Goal: Task Accomplishment & Management: Manage account settings

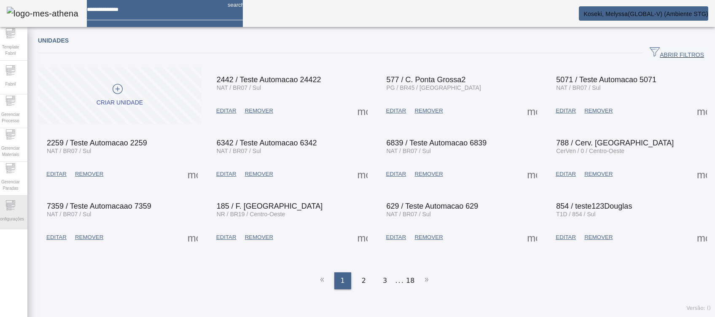
click at [22, 214] on span "Configurações" at bounding box center [11, 218] width 32 height 11
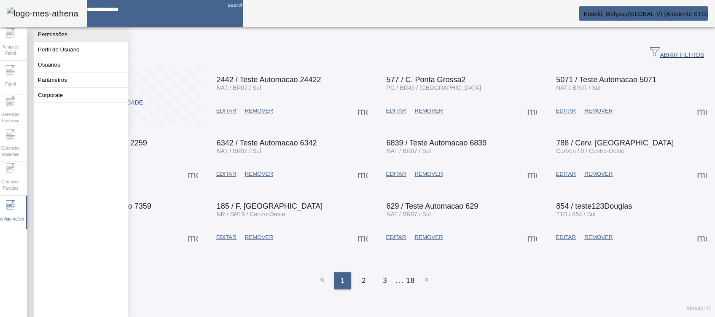
click at [86, 37] on button "Permissões" at bounding box center [81, 34] width 94 height 15
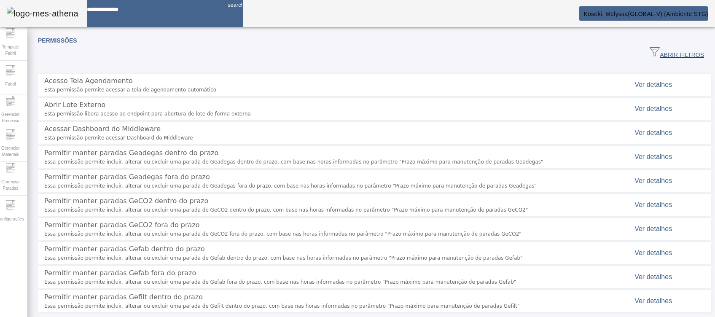
click at [654, 51] on span "ABRIR FILTROS" at bounding box center [676, 53] width 54 height 13
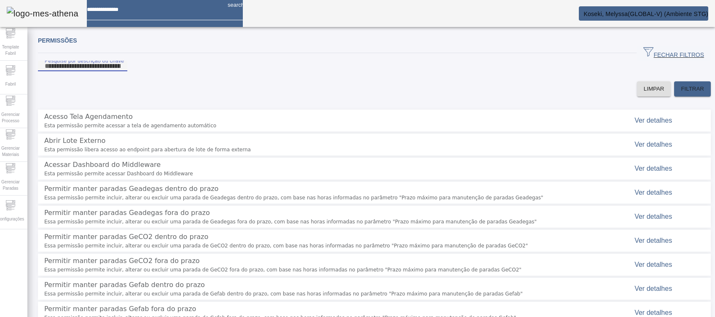
click at [121, 71] on input "Pesquise por descrição ou chave" at bounding box center [83, 66] width 76 height 10
type input "********"
click at [686, 93] on span "FILTRAR" at bounding box center [692, 89] width 23 height 8
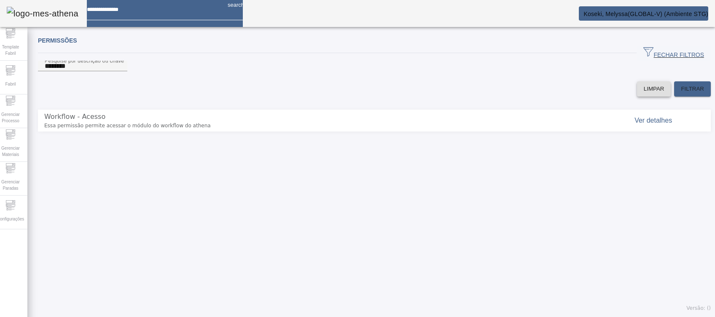
click at [644, 93] on span "LIMPAR" at bounding box center [654, 89] width 21 height 8
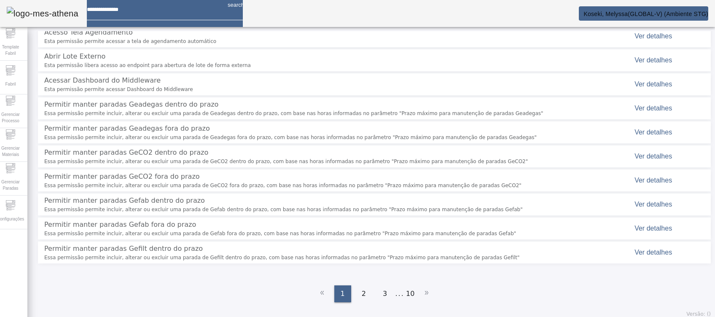
scroll to position [88, 0]
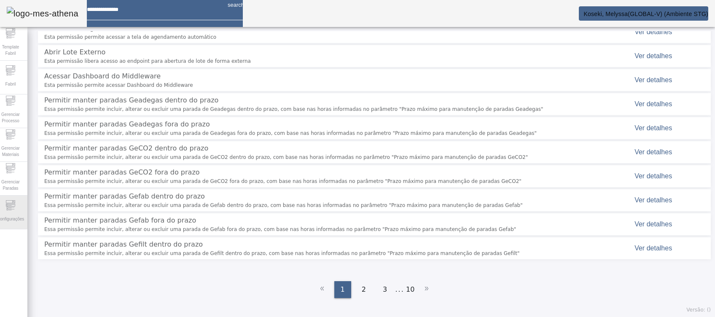
click at [20, 223] on span "Configurações" at bounding box center [11, 218] width 32 height 11
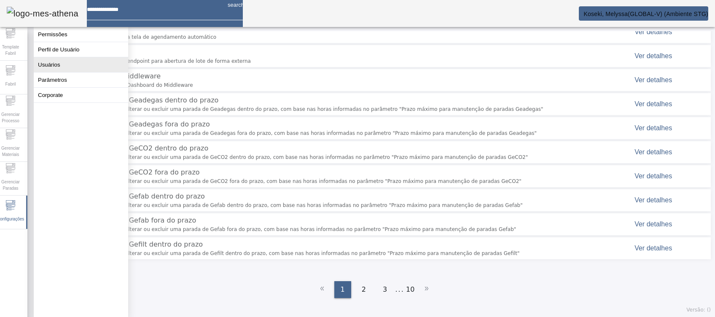
click at [58, 67] on button "Usuários" at bounding box center [81, 64] width 94 height 15
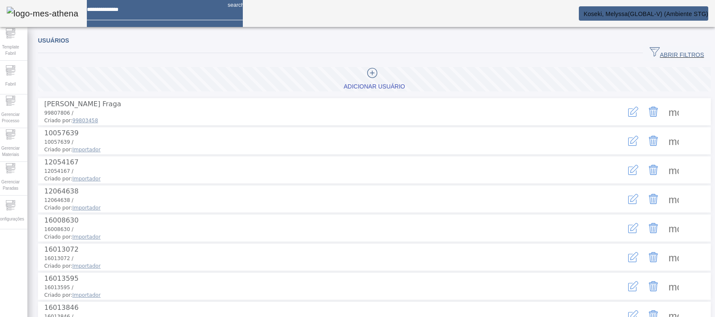
click at [675, 54] on span "ABRIR FILTROS" at bounding box center [676, 53] width 54 height 13
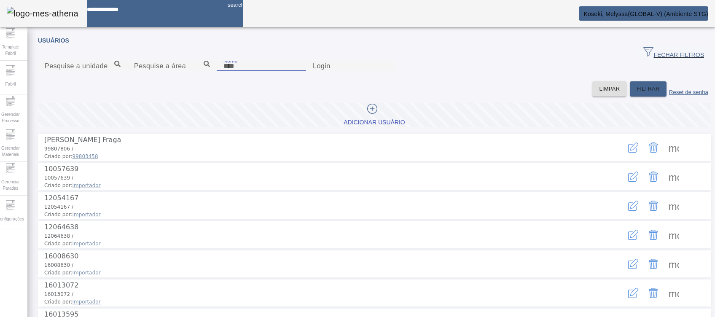
click at [223, 71] on input "Nome" at bounding box center [261, 66] width 76 height 10
type input "*******"
click at [636, 93] on span "FILTRAR" at bounding box center [647, 89] width 23 height 8
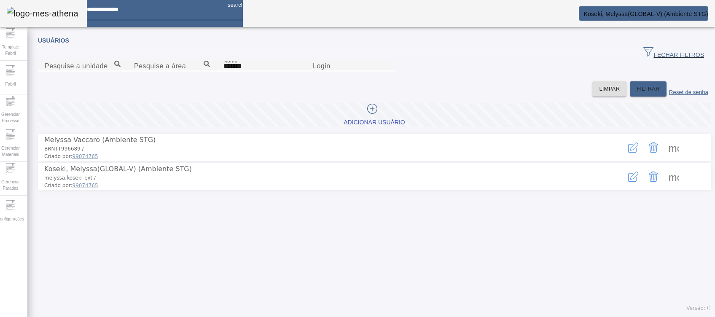
click at [665, 158] on span at bounding box center [673, 147] width 20 height 20
click at [665, 187] on span at bounding box center [673, 176] width 20 height 20
click at [628, 153] on icon "button" at bounding box center [633, 147] width 10 height 10
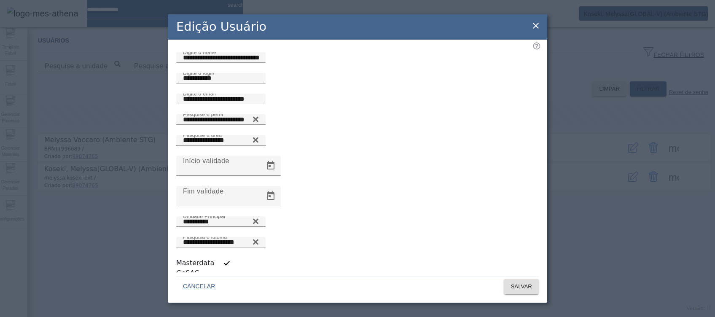
scroll to position [2, 0]
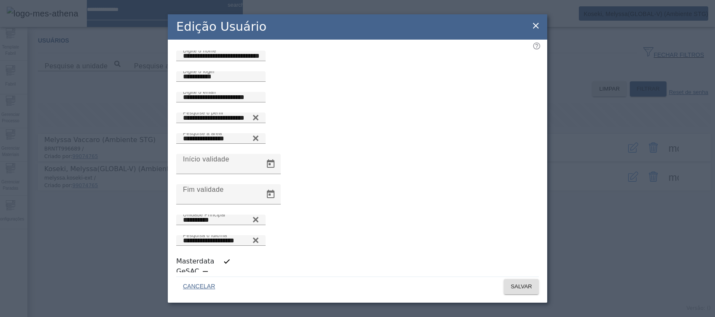
click at [536, 31] on icon at bounding box center [536, 26] width 10 height 10
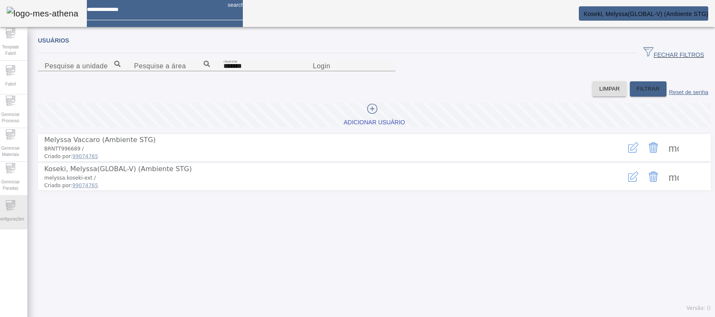
click at [10, 215] on span "Configurações" at bounding box center [11, 218] width 32 height 11
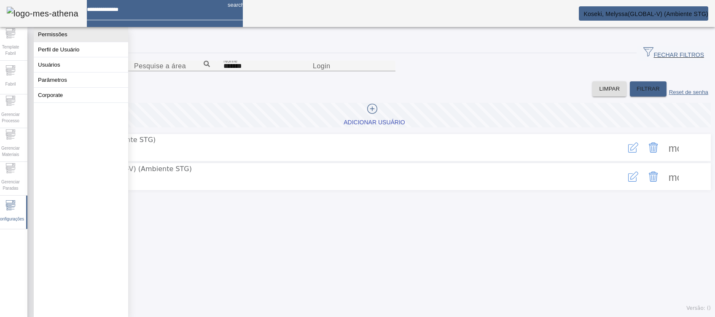
click at [77, 32] on button "Permissões" at bounding box center [81, 34] width 94 height 15
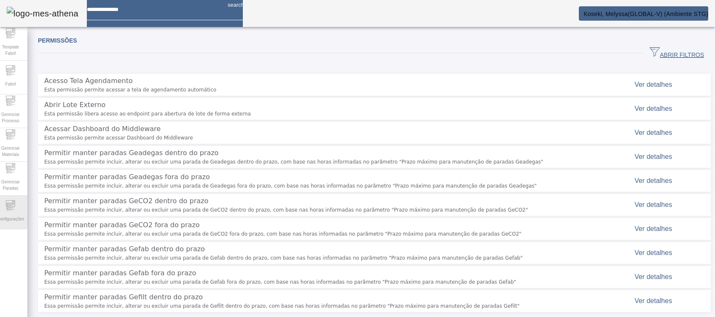
click at [11, 216] on span "Configurações" at bounding box center [11, 218] width 32 height 11
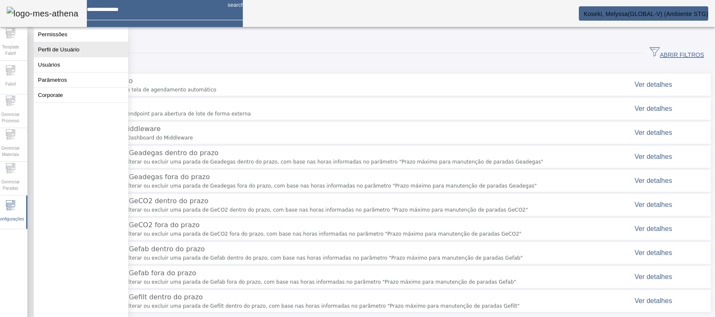
click at [85, 56] on button "Perfil de Usuário" at bounding box center [81, 49] width 94 height 15
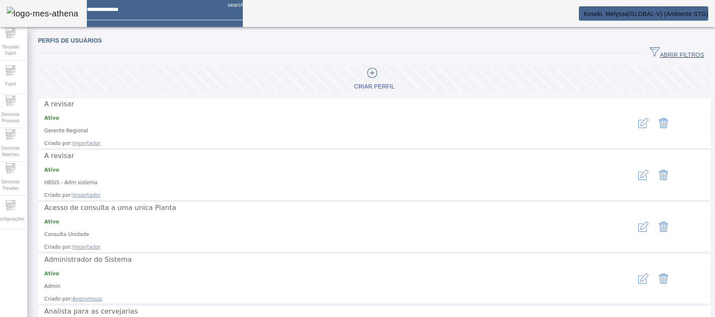
click at [658, 47] on span "button" at bounding box center [677, 53] width 68 height 20
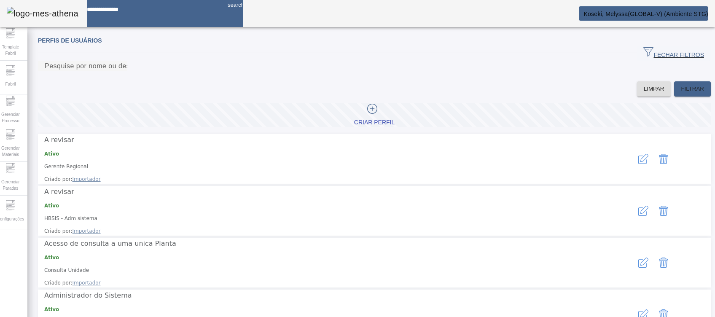
click at [121, 71] on input "Pesquise por nome ou descrição" at bounding box center [83, 66] width 76 height 10
type input "*******"
click at [687, 93] on span "FILTRAR" at bounding box center [692, 89] width 23 height 8
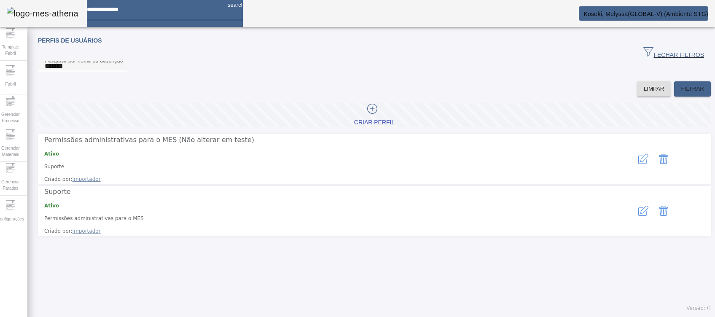
click at [638, 164] on icon "button" at bounding box center [643, 159] width 10 height 10
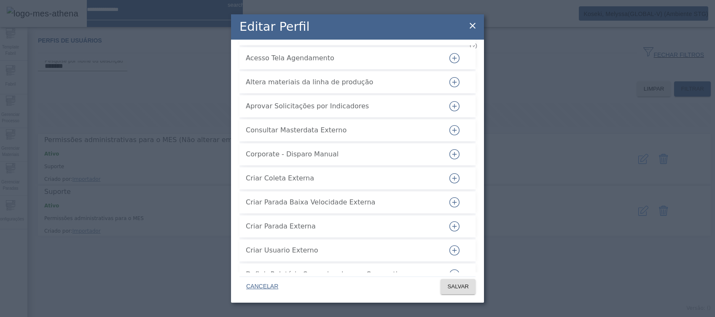
scroll to position [1885, 0]
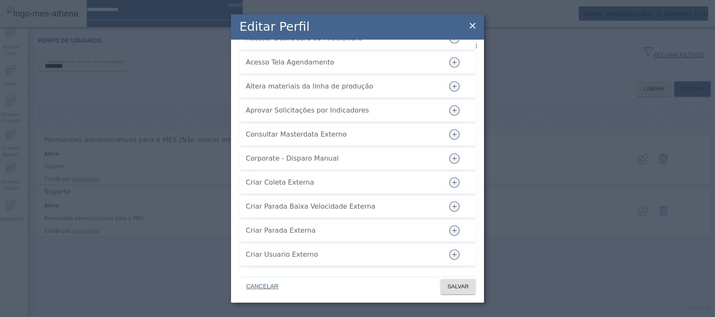
click at [475, 27] on icon at bounding box center [472, 26] width 10 height 10
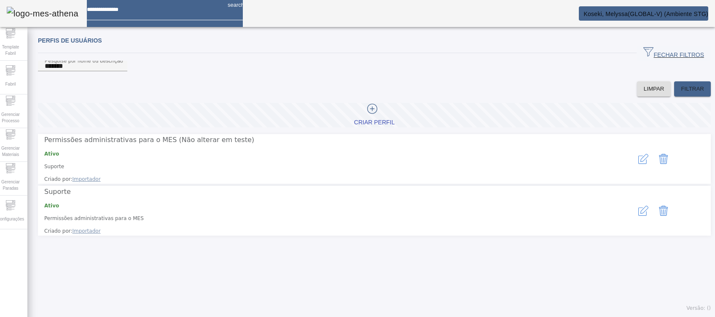
click at [652, 14] on span "Koseki, Melyssa(GLOBAL-V) (Ambiente STG)" at bounding box center [645, 14] width 125 height 7
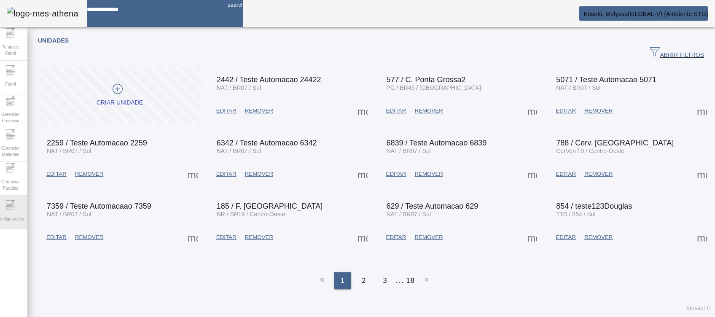
click at [12, 215] on span "Configurações" at bounding box center [11, 218] width 32 height 11
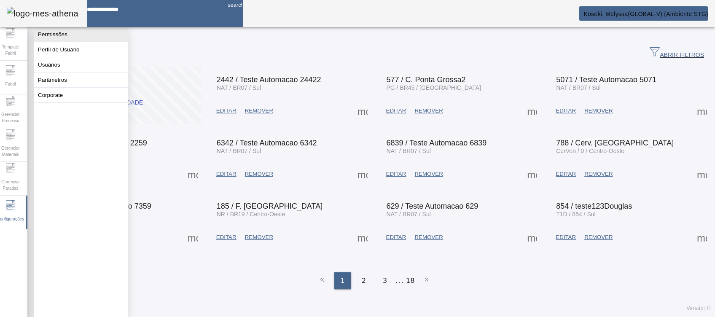
click at [64, 37] on button "Permissões" at bounding box center [81, 34] width 94 height 15
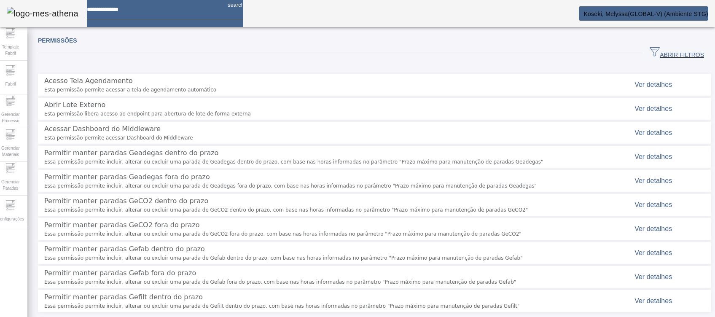
click at [676, 51] on span "ABRIR FILTROS" at bounding box center [676, 53] width 54 height 13
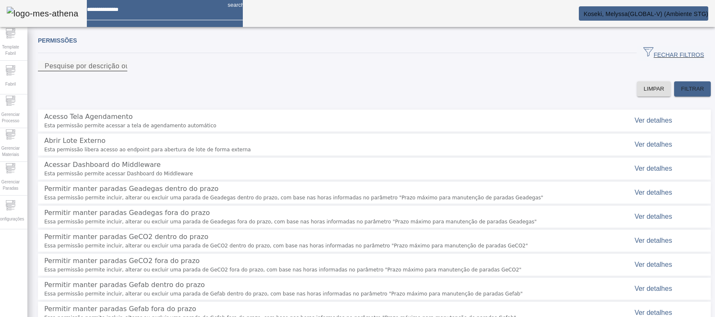
click at [121, 71] on div "Pesquise por descrição ou chave" at bounding box center [83, 66] width 76 height 11
type input "**********"
click at [684, 93] on span "FILTRAR" at bounding box center [692, 89] width 23 height 8
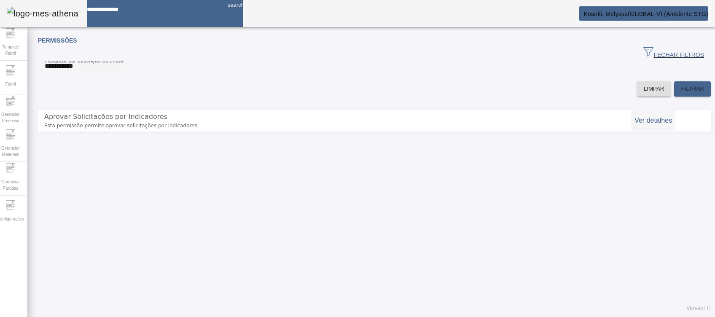
click at [644, 124] on span "Ver detalhes" at bounding box center [653, 120] width 38 height 7
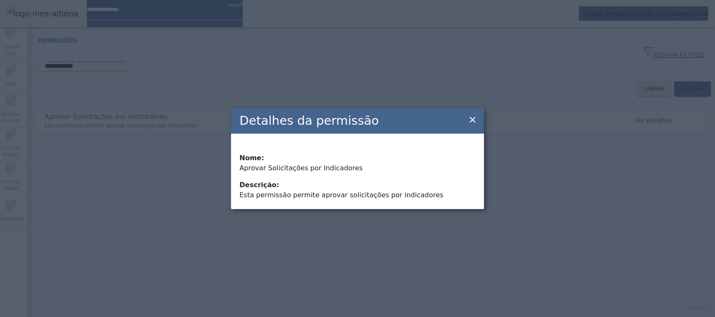
click at [472, 121] on icon at bounding box center [472, 120] width 10 height 10
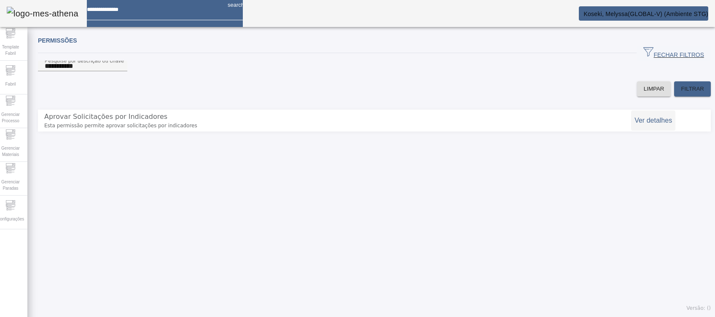
click at [641, 131] on span at bounding box center [653, 120] width 44 height 20
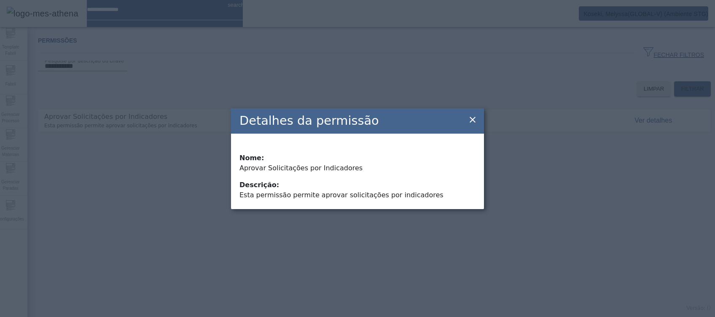
click at [472, 125] on icon at bounding box center [472, 120] width 10 height 10
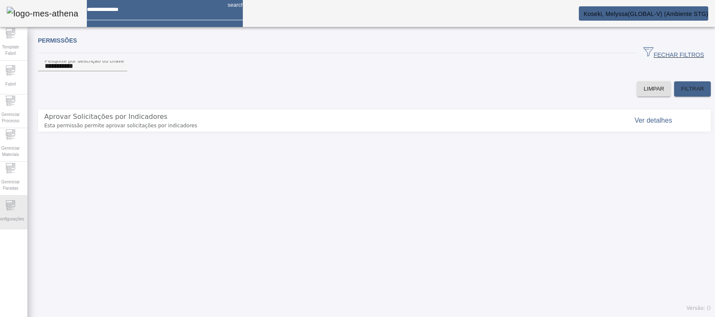
click at [9, 221] on span "Configurações" at bounding box center [11, 218] width 32 height 11
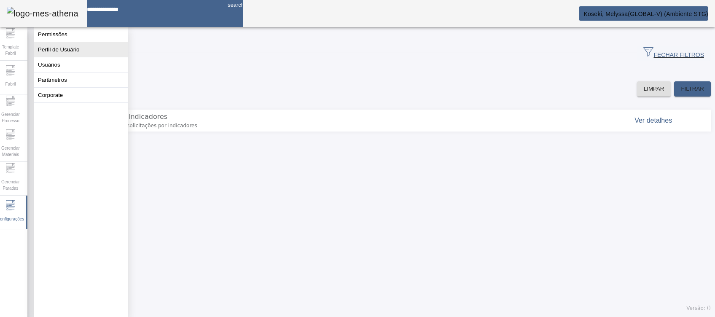
click at [88, 56] on button "Perfil de Usuário" at bounding box center [81, 49] width 94 height 15
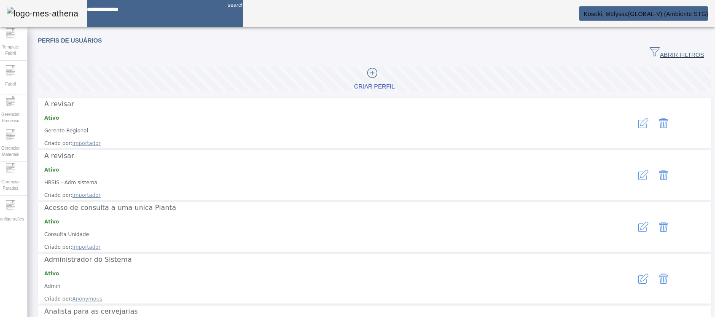
click at [638, 118] on icon "button" at bounding box center [643, 123] width 10 height 10
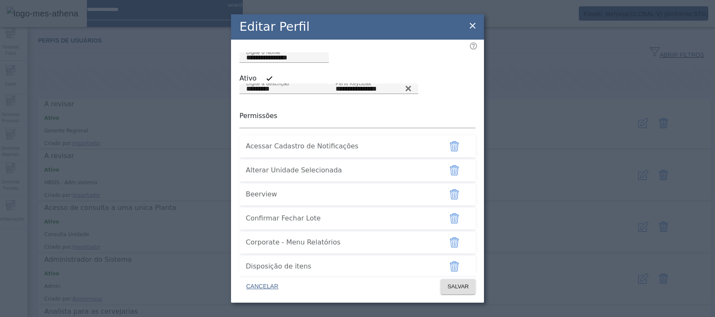
click at [471, 30] on icon at bounding box center [472, 26] width 10 height 10
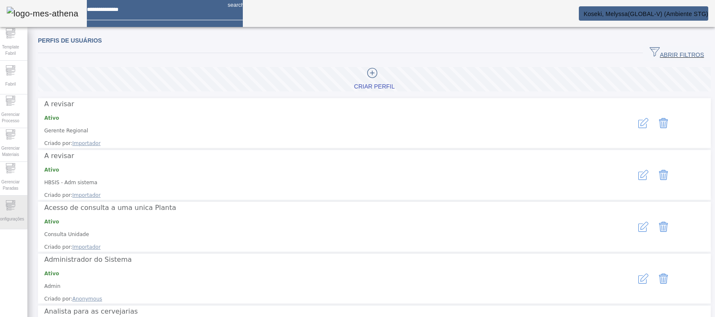
click at [13, 222] on span "Configurações" at bounding box center [11, 218] width 32 height 11
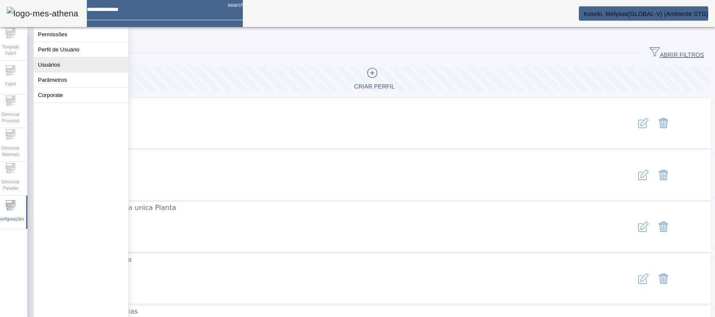
click at [61, 70] on button "Usuários" at bounding box center [81, 64] width 94 height 15
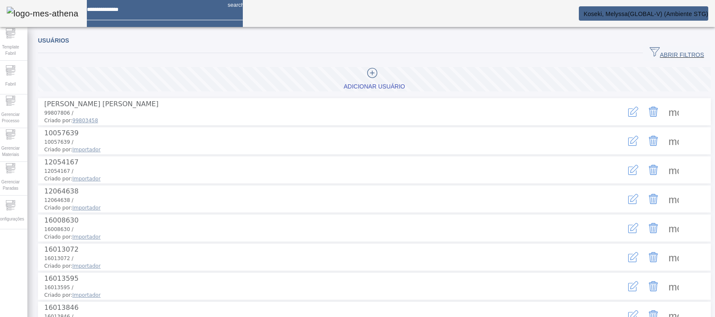
click at [663, 107] on span at bounding box center [673, 112] width 20 height 20
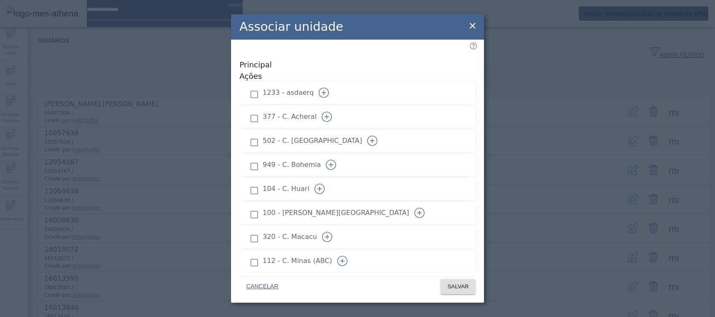
click at [476, 22] on icon at bounding box center [472, 26] width 10 height 10
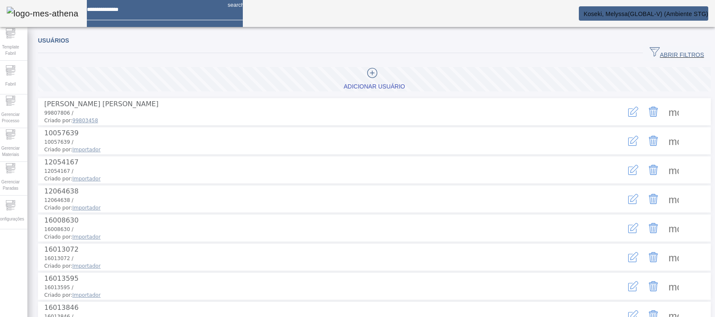
click at [664, 110] on span at bounding box center [673, 112] width 20 height 20
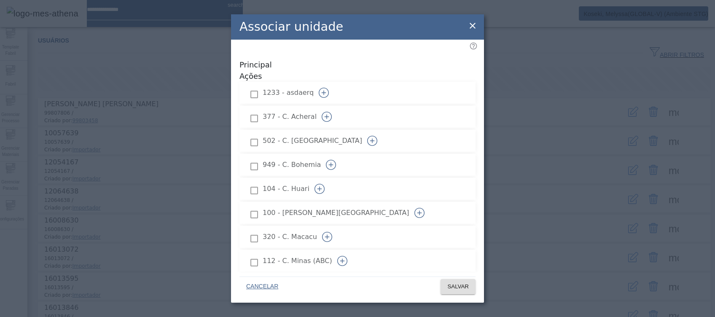
click at [475, 21] on icon at bounding box center [472, 26] width 10 height 10
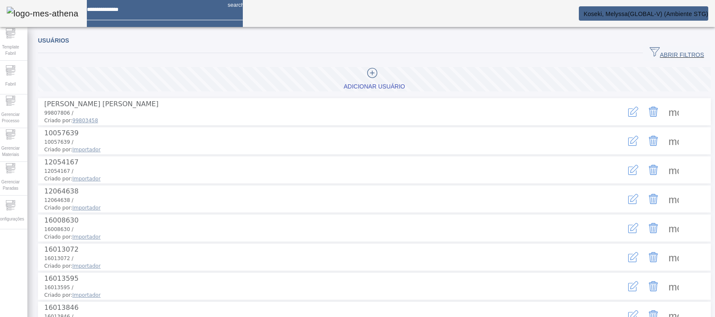
click at [663, 108] on span at bounding box center [673, 112] width 20 height 20
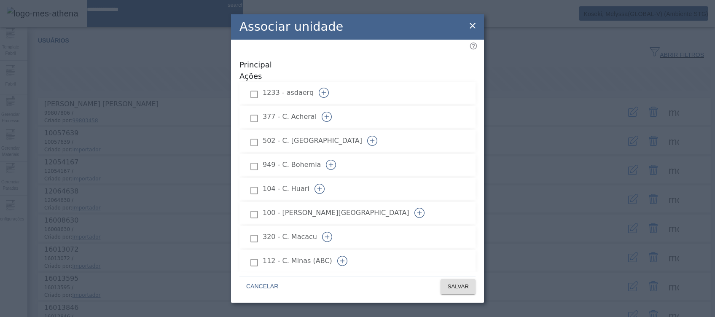
click at [476, 24] on icon at bounding box center [472, 26] width 10 height 10
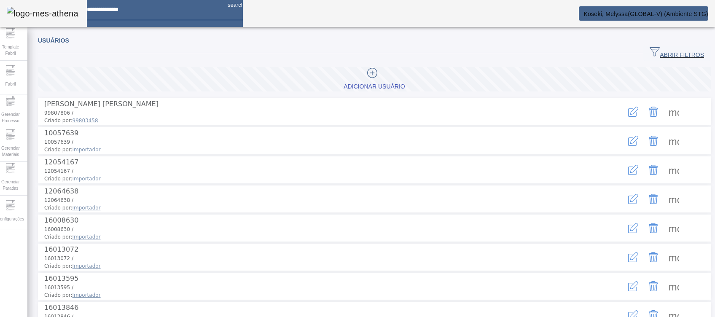
click at [666, 104] on span at bounding box center [673, 112] width 20 height 20
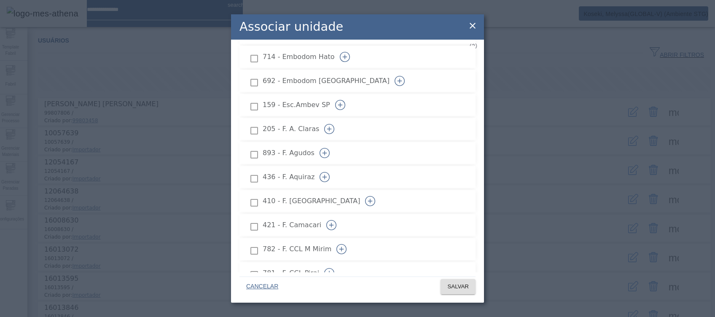
scroll to position [618, 0]
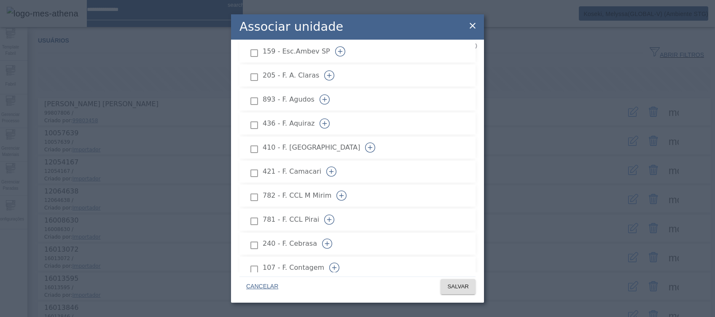
click at [475, 21] on icon at bounding box center [472, 26] width 10 height 10
